Goal: Information Seeking & Learning: Learn about a topic

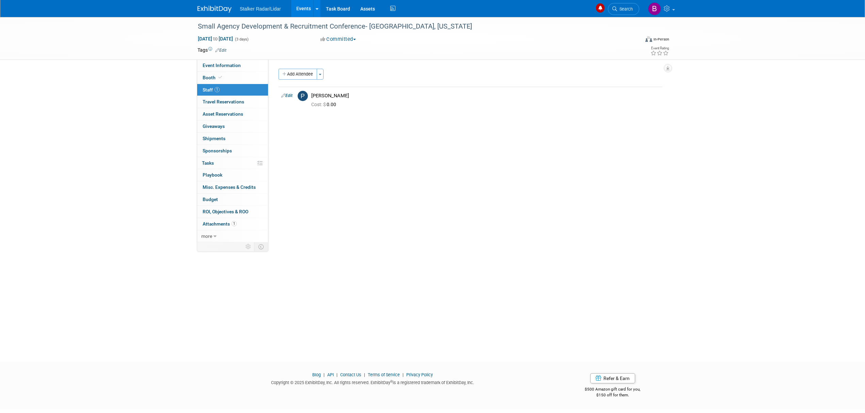
click at [294, 6] on link "Events" at bounding box center [303, 8] width 25 height 17
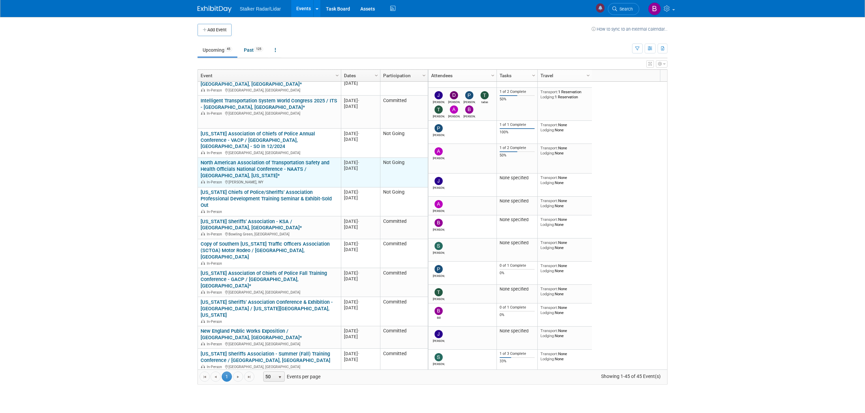
scroll to position [109, 0]
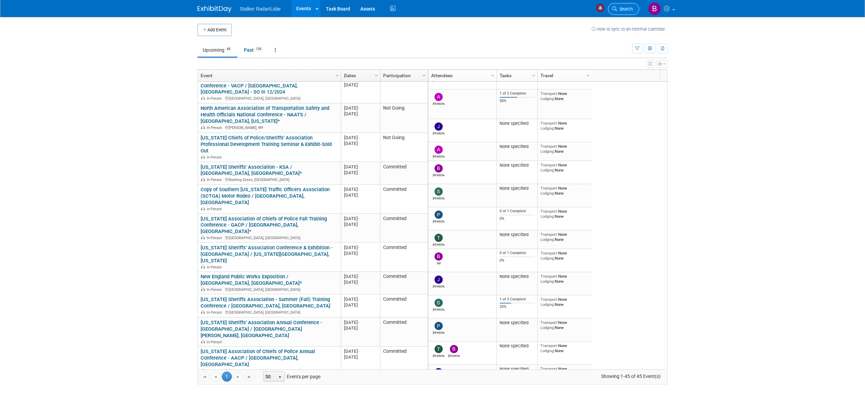
click at [627, 7] on span "Search" at bounding box center [625, 8] width 16 height 5
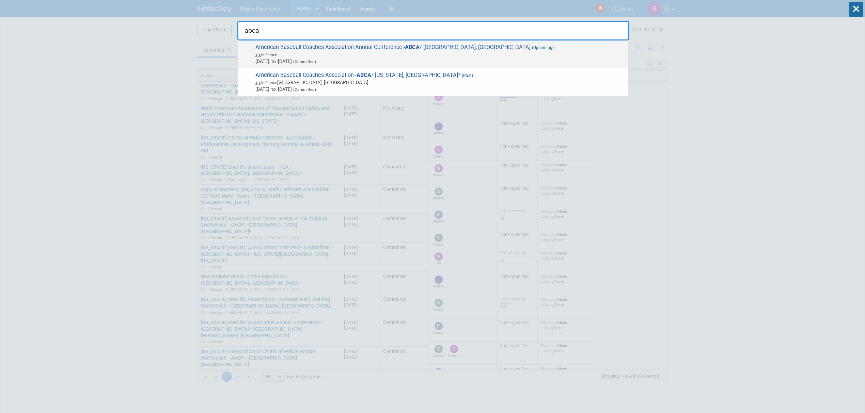
type input "abca"
click at [385, 49] on span "American Baseball Coaches Association Annual Conference - ABCA / Columbus, OH (…" at bounding box center [439, 54] width 372 height 21
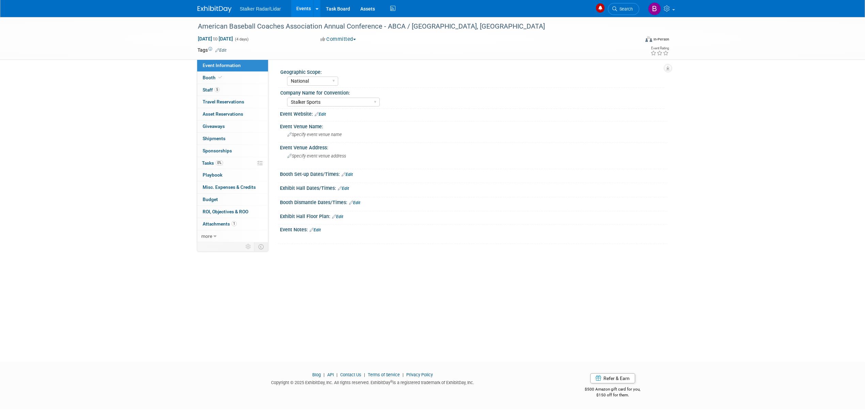
select select "National"
select select "Stalker Sports"
click at [223, 78] on link "Booth" at bounding box center [232, 78] width 71 height 12
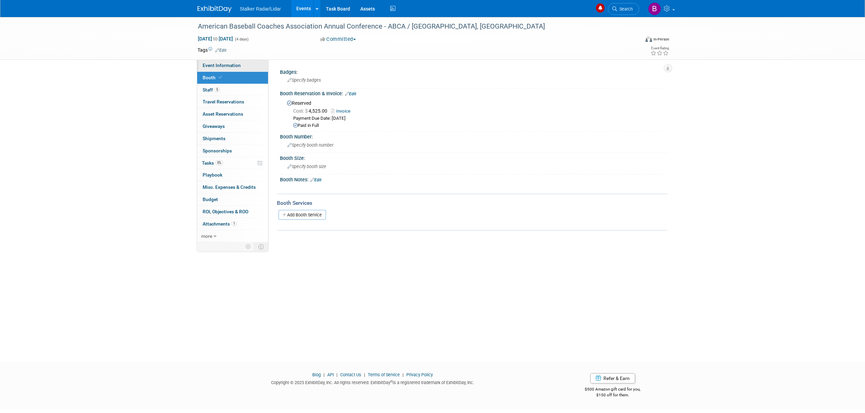
click at [223, 66] on span "Event Information" at bounding box center [222, 65] width 38 height 5
select select "National"
select select "Stalker Sports"
